Goal: Find specific page/section: Find specific page/section

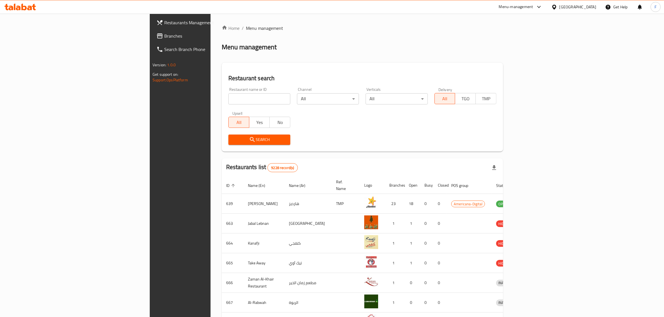
click at [228, 98] on input "search" at bounding box center [259, 98] width 62 height 11
paste input "Animal Corner"
click button "Search" at bounding box center [259, 140] width 62 height 10
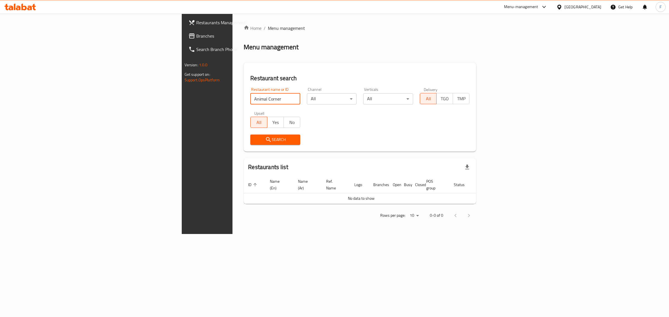
click at [250, 103] on input "Animal Corner" at bounding box center [275, 98] width 50 height 11
click button "Search" at bounding box center [275, 140] width 50 height 10
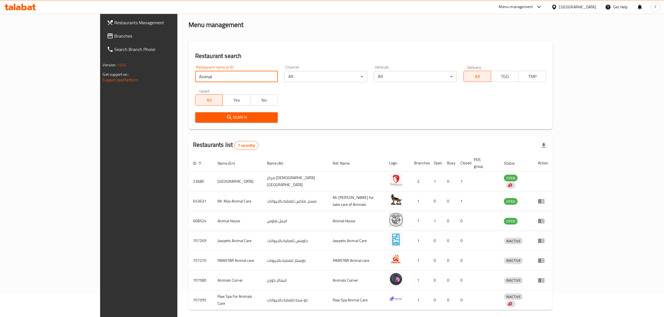
scroll to position [38, 0]
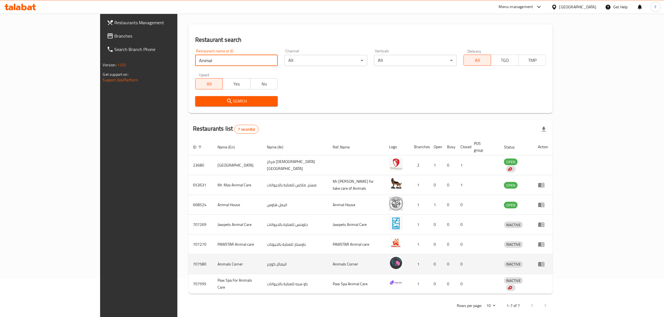
click at [213, 258] on td "Animals Corner" at bounding box center [237, 265] width 49 height 20
click at [188, 258] on td "707580" at bounding box center [200, 265] width 25 height 20
copy td "707580"
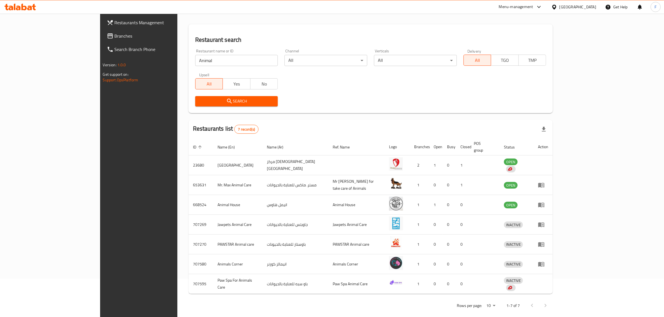
drag, startPoint x: 165, startPoint y: 48, endPoint x: 165, endPoint y: 60, distance: 12.3
click at [192, 49] on div "Restaurant name or ID Animal Restaurant name or ID" at bounding box center [237, 58] width 90 height 24
click at [195, 60] on input "Animal" at bounding box center [236, 60] width 83 height 11
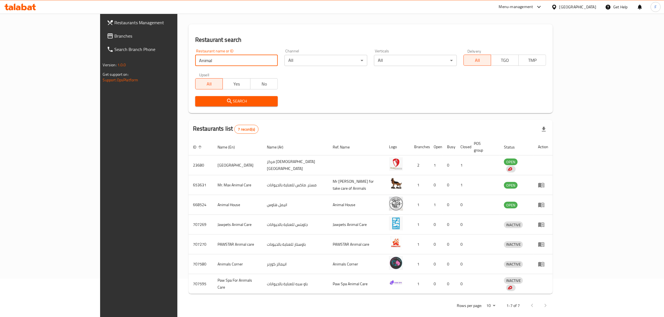
paste input "Dixi Farma"
click button "Search" at bounding box center [236, 101] width 83 height 10
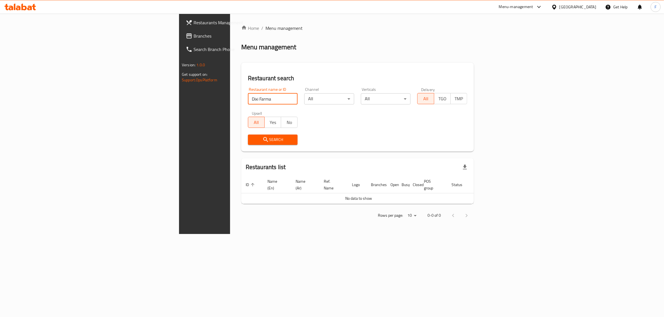
scroll to position [0, 0]
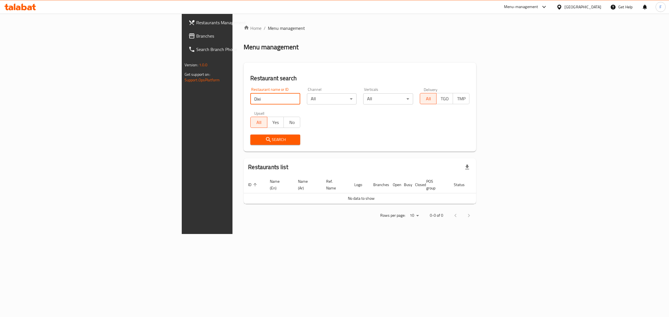
click button "Search" at bounding box center [275, 140] width 50 height 10
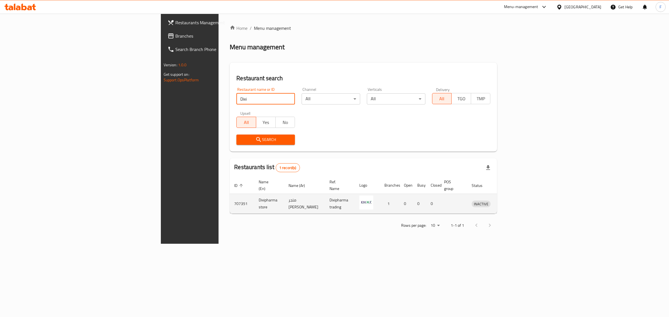
click at [230, 201] on td "707351" at bounding box center [242, 204] width 25 height 20
copy td "707351"
click at [236, 98] on input "Dixi" at bounding box center [265, 98] width 59 height 11
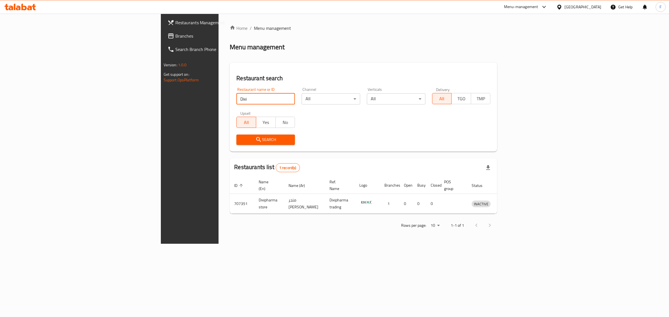
click at [236, 98] on input "Dixi" at bounding box center [265, 98] width 59 height 11
paste input "Own Cart Digital"
click button "Search" at bounding box center [265, 140] width 59 height 10
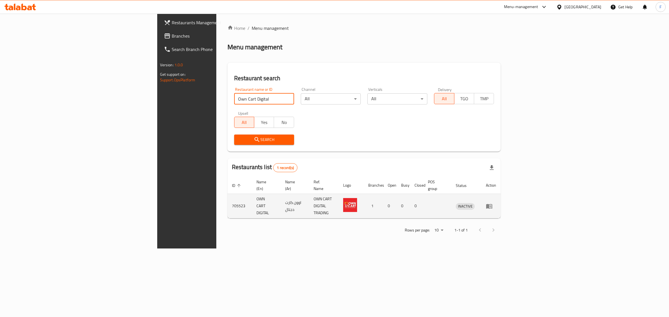
click at [228, 199] on td "705523" at bounding box center [240, 206] width 25 height 25
copy td "705523"
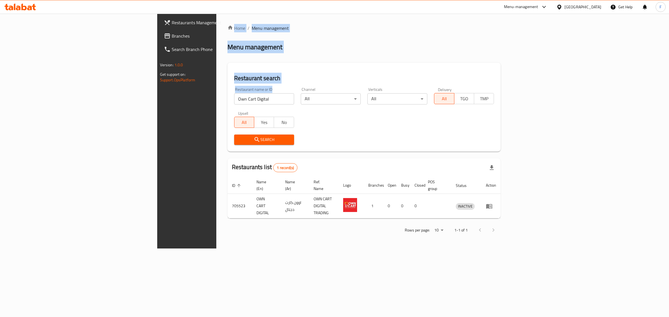
drag, startPoint x: 184, startPoint y: 104, endPoint x: 105, endPoint y: 98, distance: 79.7
click at [157, 98] on div "Restaurants Management Branches Search Branch Phone Version: 1.0.0 Get support …" at bounding box center [334, 131] width 355 height 235
click at [234, 95] on input "Own Cart Digital" at bounding box center [264, 98] width 60 height 11
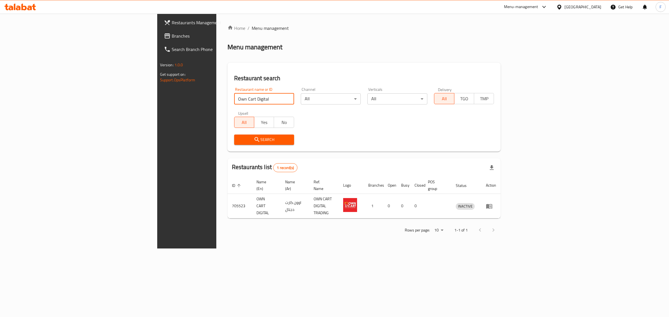
click at [234, 100] on input "Own Cart Digital" at bounding box center [264, 98] width 60 height 11
paste input "Titas Mart Hypermarket"
click button "Search" at bounding box center [264, 140] width 60 height 10
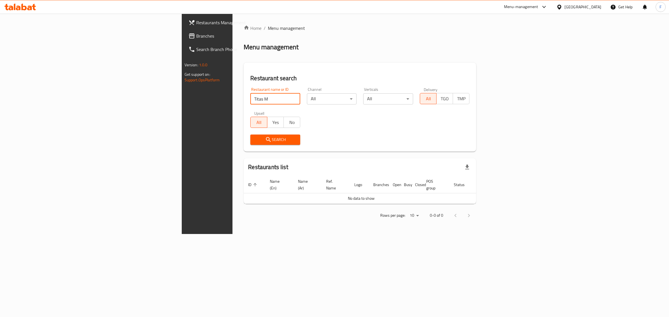
click button "Search" at bounding box center [275, 140] width 50 height 10
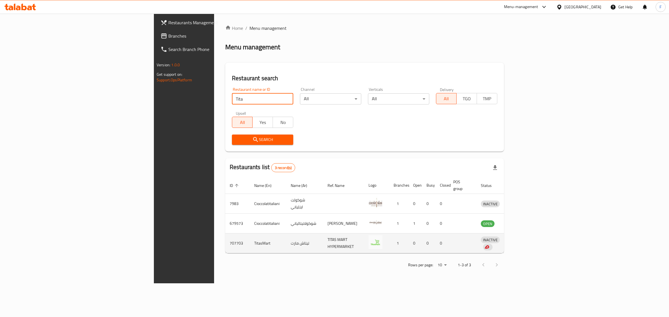
click at [225, 238] on td "707703" at bounding box center [237, 244] width 25 height 20
copy td "707703"
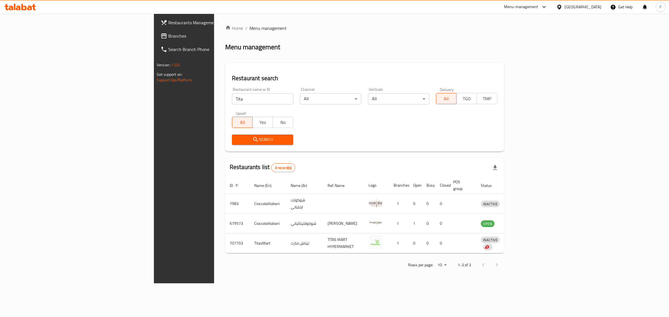
click at [232, 98] on input "Tita" at bounding box center [262, 98] width 61 height 11
click at [232, 99] on input "Tita" at bounding box center [262, 98] width 61 height 11
click at [232, 100] on input "Tita" at bounding box center [262, 98] width 61 height 11
paste input "Alphabet Trading"
click button "Search" at bounding box center [262, 140] width 61 height 10
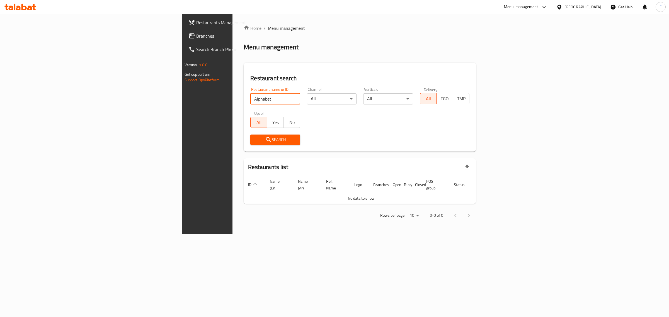
click button "Search" at bounding box center [275, 140] width 50 height 10
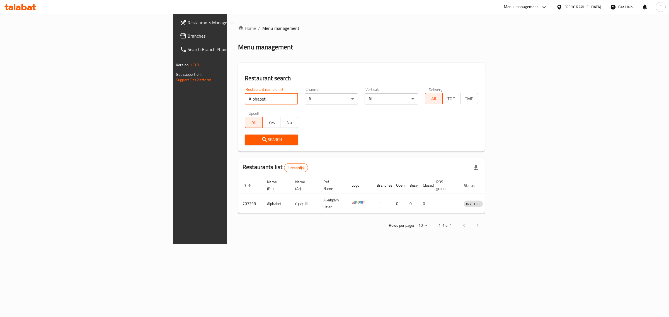
click at [245, 100] on input "Alphabet" at bounding box center [271, 98] width 53 height 11
click at [238, 197] on td "707398" at bounding box center [250, 204] width 25 height 20
copy td "707398"
click at [245, 95] on input "Alphabet" at bounding box center [271, 98] width 53 height 11
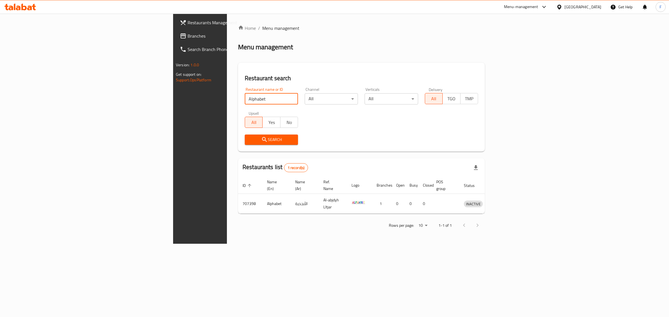
click at [245, 95] on input "Alphabet" at bounding box center [271, 98] width 53 height 11
paste input "Bin Nasr Grocery"
click button "Search" at bounding box center [271, 140] width 53 height 10
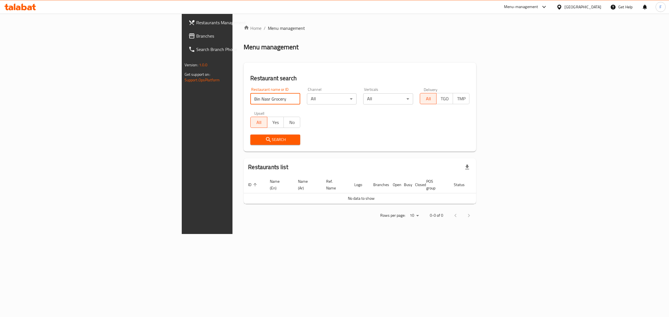
drag, startPoint x: 176, startPoint y: 95, endPoint x: 114, endPoint y: 103, distance: 62.1
click at [233, 103] on div "Home / Menu management Menu management Restaurant search Restaurant name or ID …" at bounding box center [360, 124] width 255 height 221
paste input "Pearl Phone"
click button "Search" at bounding box center [275, 140] width 50 height 10
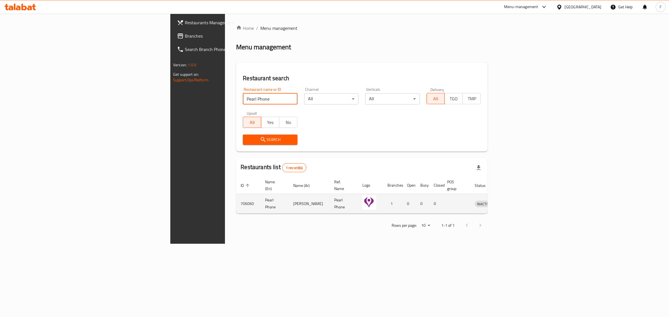
click at [236, 197] on td "706060" at bounding box center [248, 204] width 25 height 20
copy td "706060"
click at [243, 103] on input "Pearl Phone" at bounding box center [270, 98] width 54 height 11
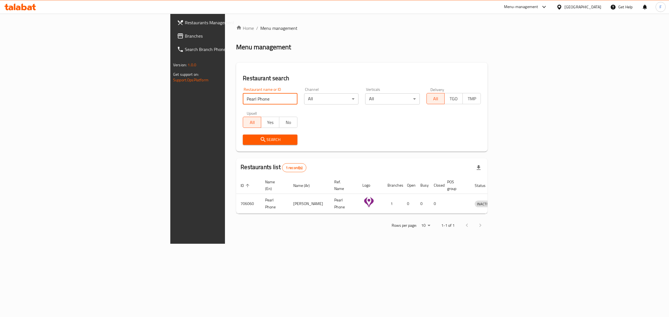
click at [243, 103] on input "Pearl Phone" at bounding box center [270, 98] width 54 height 11
click button "Search" at bounding box center [270, 140] width 54 height 10
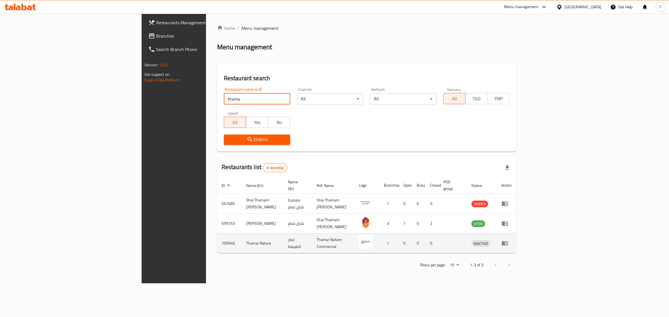
click at [217, 236] on td "700946" at bounding box center [229, 244] width 25 height 20
click at [242, 234] on td "Thamar Nature" at bounding box center [263, 244] width 42 height 20
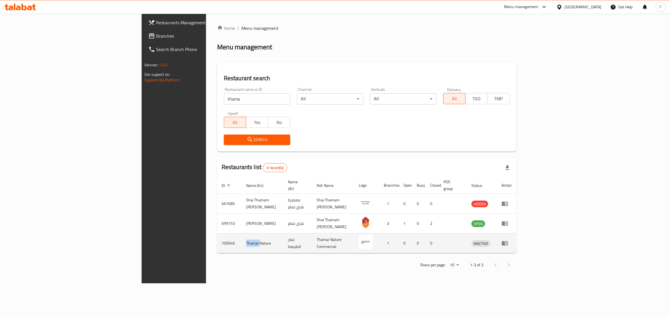
click at [242, 234] on td "Thamar Nature" at bounding box center [263, 244] width 42 height 20
drag, startPoint x: 176, startPoint y: 238, endPoint x: 152, endPoint y: 239, distance: 23.7
click at [242, 239] on td "Thamar Nature" at bounding box center [263, 244] width 42 height 20
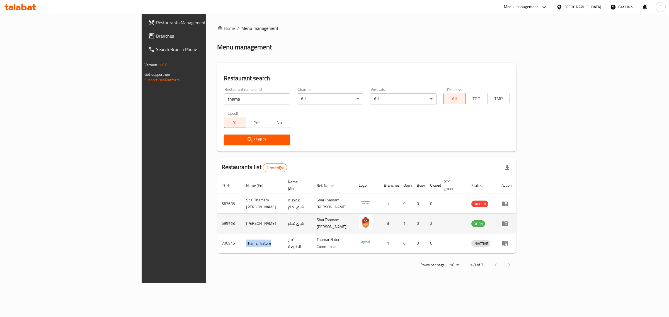
copy td "Thamar Nature"
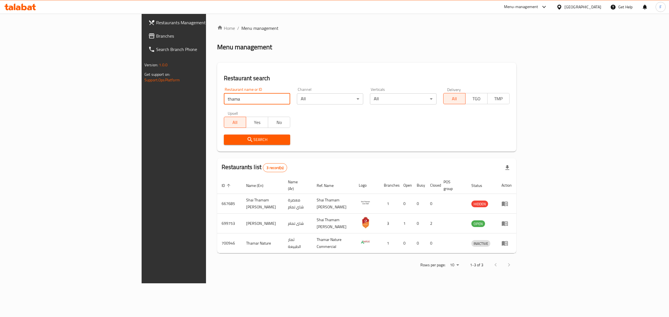
drag, startPoint x: 147, startPoint y: 100, endPoint x: 103, endPoint y: 101, distance: 43.5
click at [142, 102] on div "Restaurants Management Branches Search Branch Phone Version: 1.0.0 Get support …" at bounding box center [335, 149] width 386 height 270
click button "Search" at bounding box center [257, 140] width 66 height 10
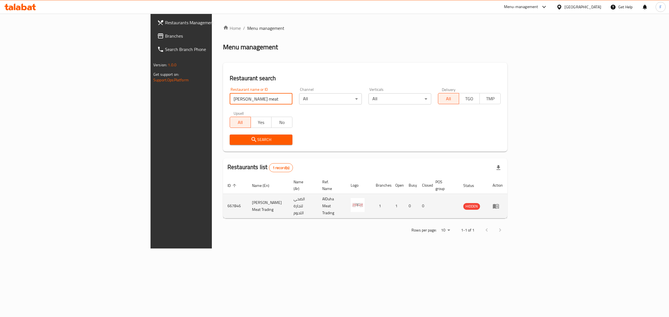
click at [223, 201] on td "667846" at bounding box center [235, 206] width 25 height 25
click at [223, 199] on td "667846" at bounding box center [235, 206] width 25 height 25
copy td "667846"
drag, startPoint x: 221, startPoint y: 100, endPoint x: 61, endPoint y: 103, distance: 160.1
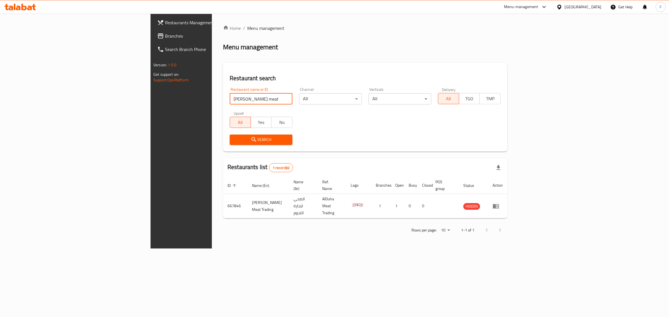
click at [151, 103] on div "Restaurants Management Branches Search Branch Phone Version: 1.0.0 Get support …" at bounding box center [335, 131] width 368 height 235
paste input "Hygreen"
click button "Search" at bounding box center [261, 140] width 63 height 10
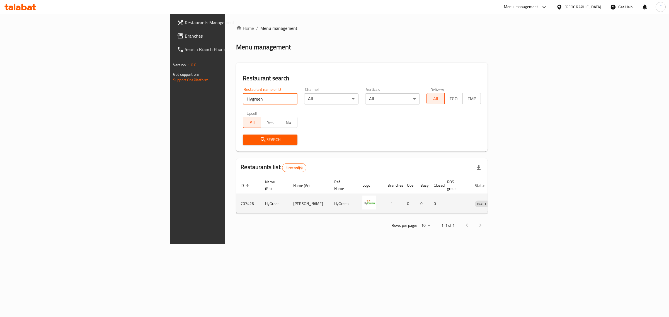
click at [236, 197] on td "707426" at bounding box center [248, 204] width 25 height 20
copy td "707426"
click at [243, 103] on input "Hygreen" at bounding box center [270, 98] width 54 height 11
click at [243, 102] on input "Hygreen" at bounding box center [270, 98] width 54 height 11
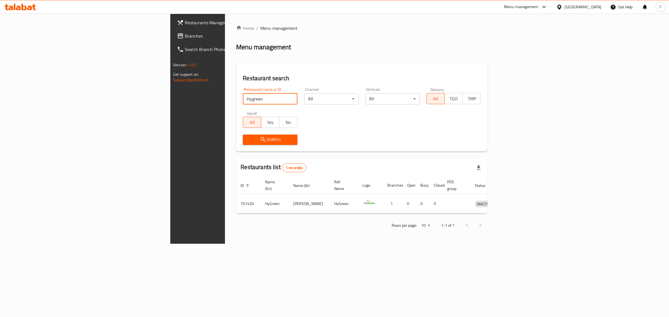
click at [243, 102] on input "Hygreen" at bounding box center [270, 98] width 54 height 11
paste input "Kaza Store"
click button "Search" at bounding box center [270, 140] width 54 height 10
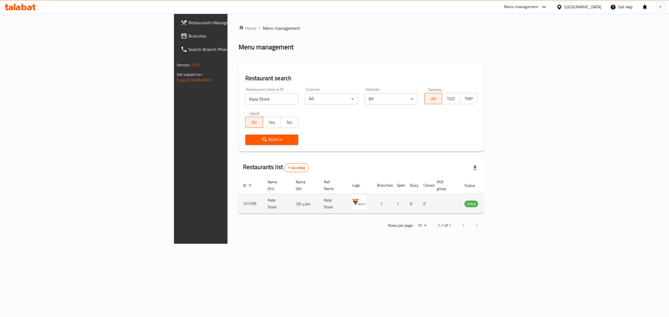
click at [239, 195] on td "707299" at bounding box center [251, 204] width 25 height 20
copy td "707299"
click at [245, 101] on input "Kaza Store" at bounding box center [271, 98] width 53 height 11
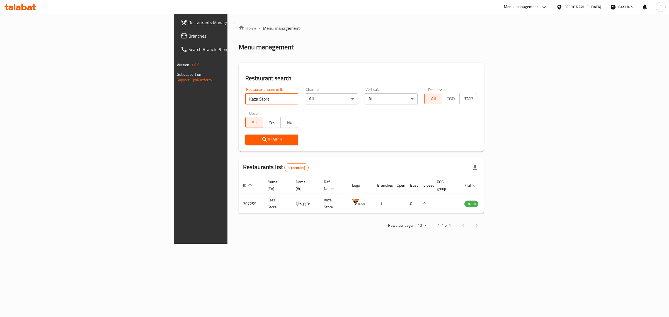
click at [245, 101] on input "Kaza Store" at bounding box center [271, 98] width 53 height 11
paste input "Optifashion"
click button "Search" at bounding box center [271, 140] width 53 height 10
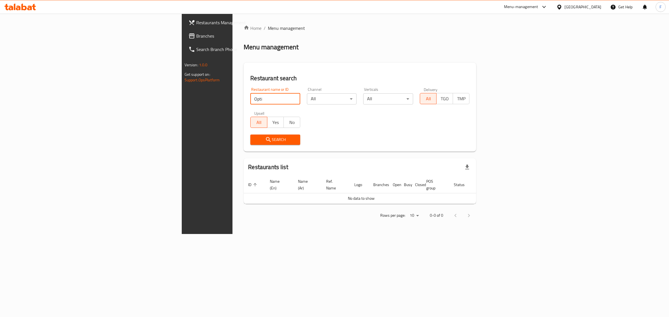
click button "Search" at bounding box center [275, 140] width 50 height 10
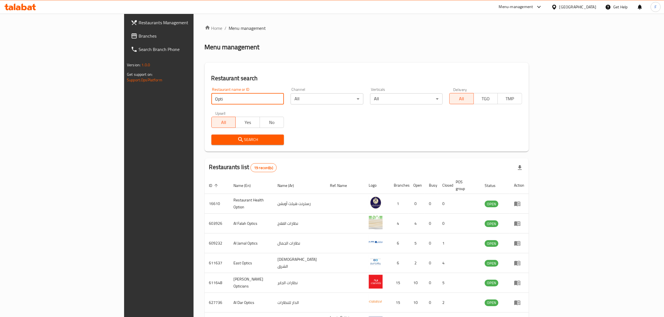
click at [211, 100] on input "Opti" at bounding box center [247, 98] width 73 height 11
type input "O"
type input "fashion"
click button "Search" at bounding box center [247, 140] width 73 height 10
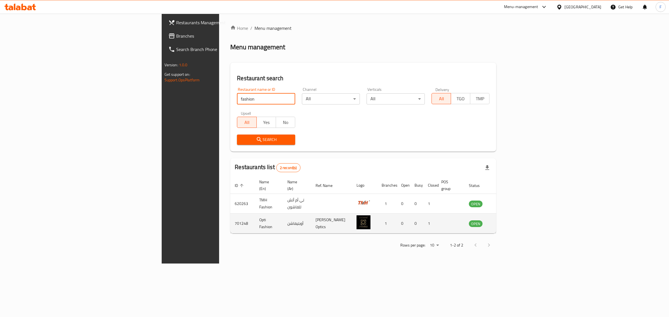
click at [255, 218] on td "Opti Fashion" at bounding box center [269, 224] width 28 height 20
click at [230, 218] on td "701248" at bounding box center [242, 224] width 25 height 20
